Goal: Task Accomplishment & Management: Complete application form

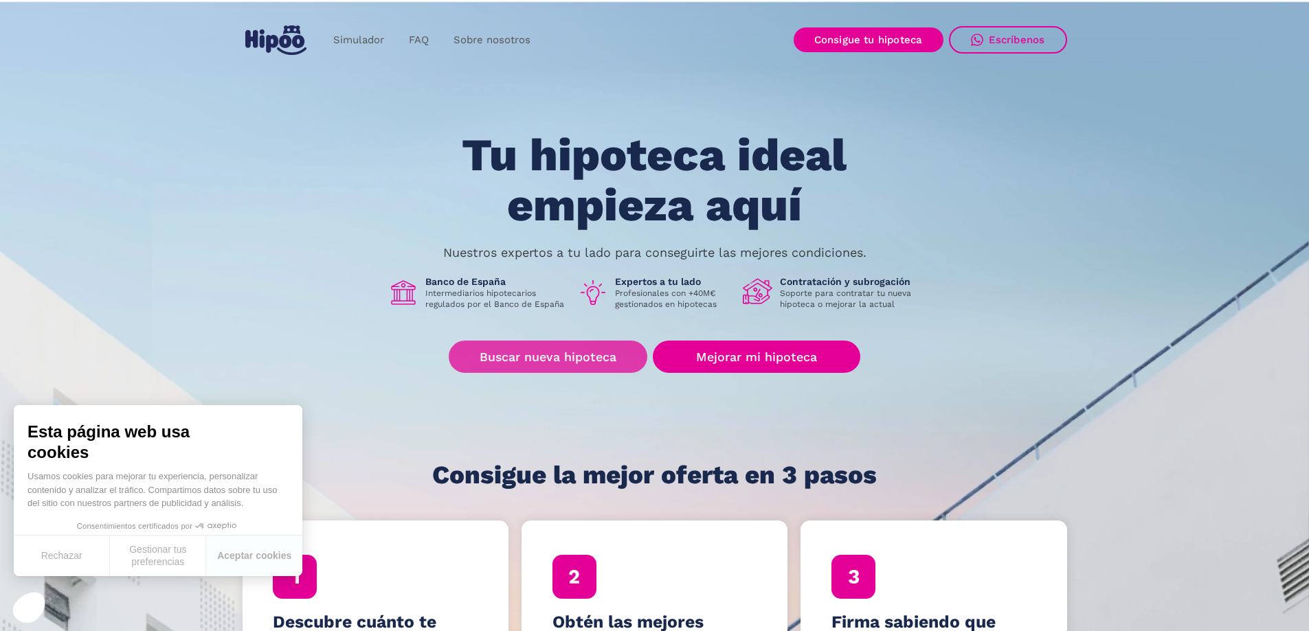
click at [539, 359] on link "Buscar nueva hipoteca" at bounding box center [548, 357] width 199 height 32
